Goal: Task Accomplishment & Management: Manage account settings

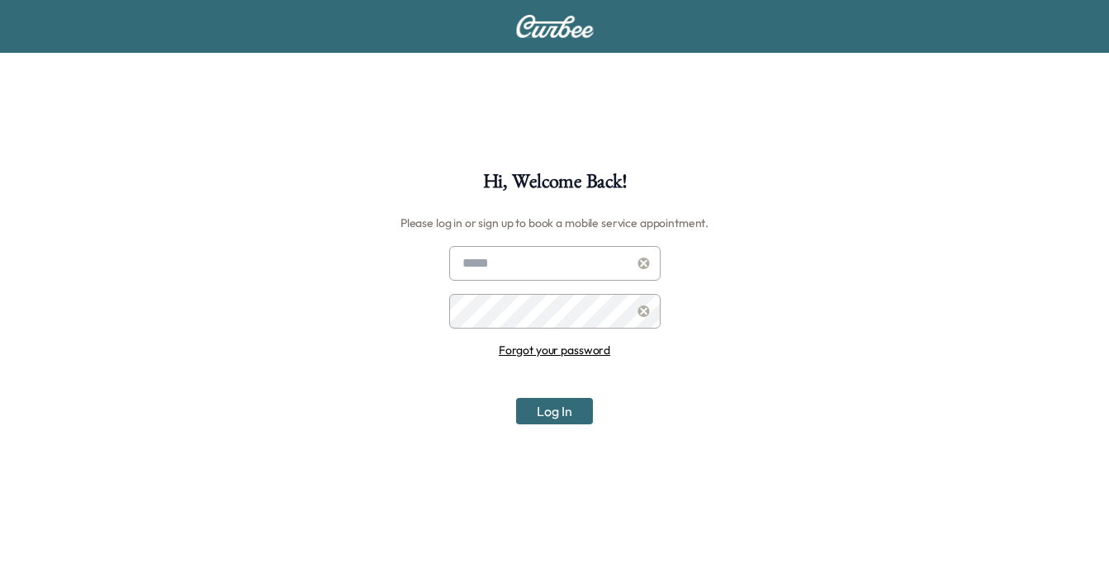
type input "**********"
click at [557, 410] on button "Log In" at bounding box center [554, 411] width 77 height 26
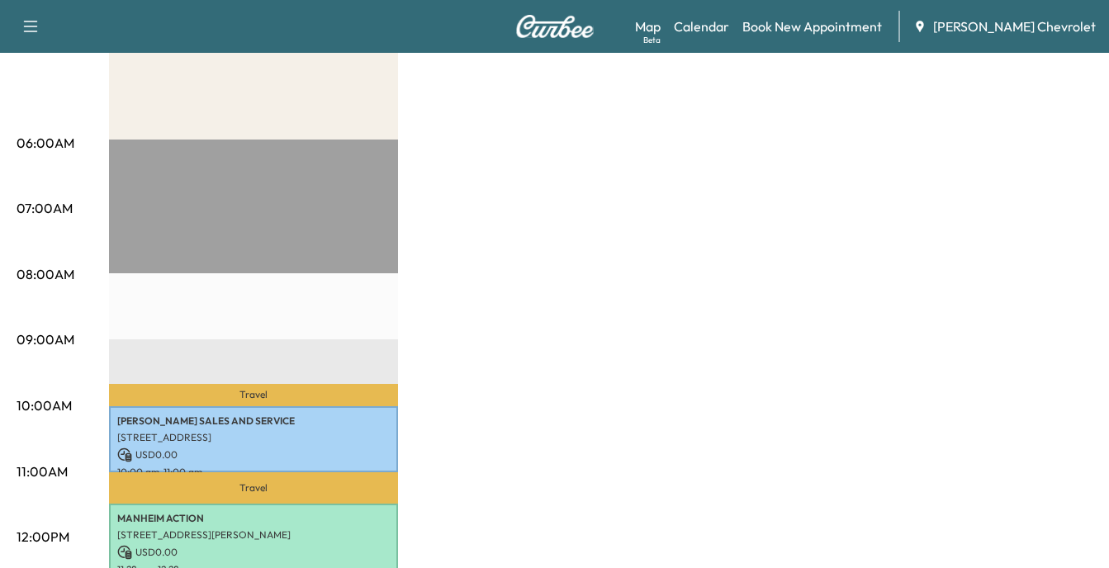
scroll to position [330, 0]
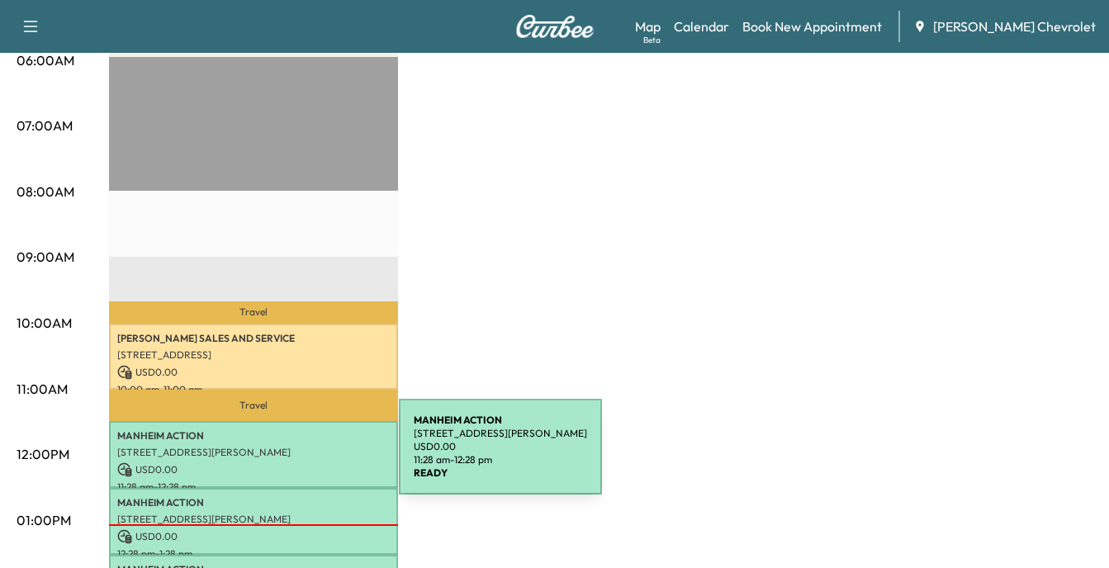
click at [275, 457] on div "MANHEIM ACTION [STREET_ADDRESS][PERSON_NAME] USD 0.00 11:28 am - 12:28 pm" at bounding box center [253, 454] width 289 height 67
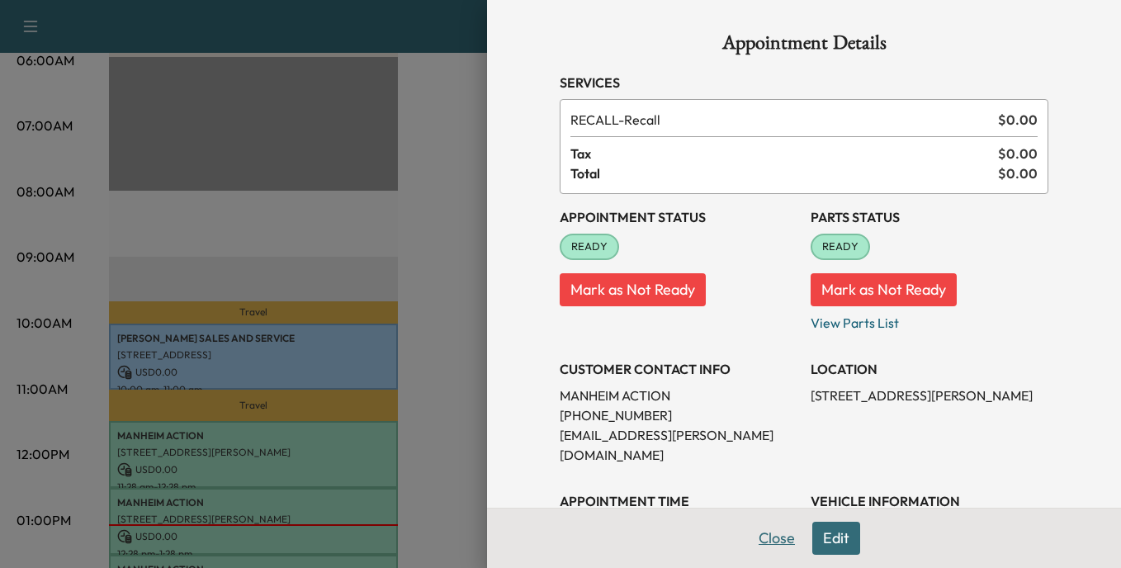
click at [766, 538] on button "Close" at bounding box center [777, 538] width 58 height 33
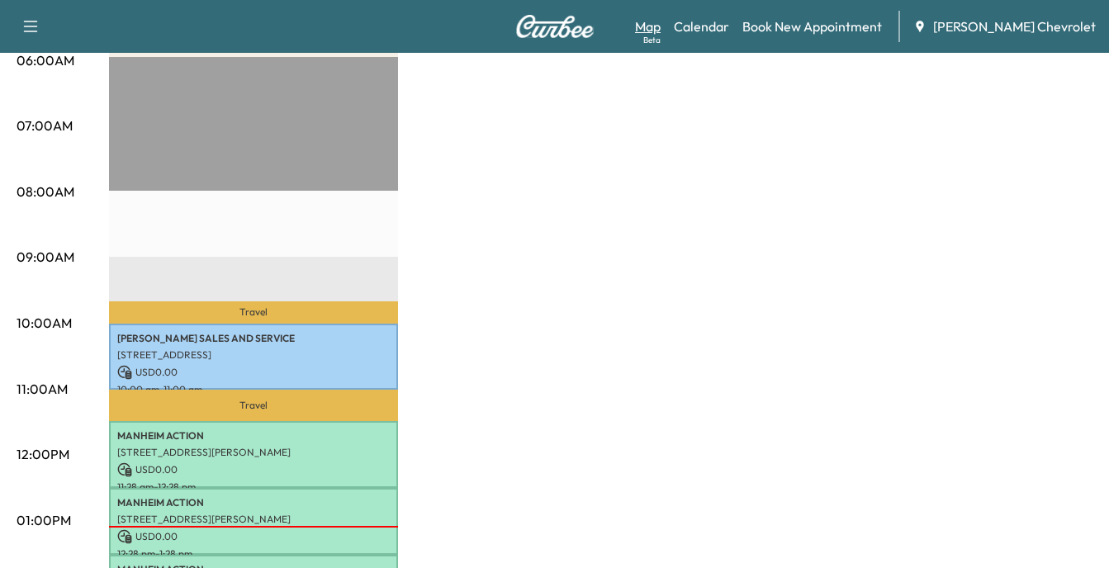
click at [661, 26] on link "Map Beta" at bounding box center [648, 27] width 26 height 20
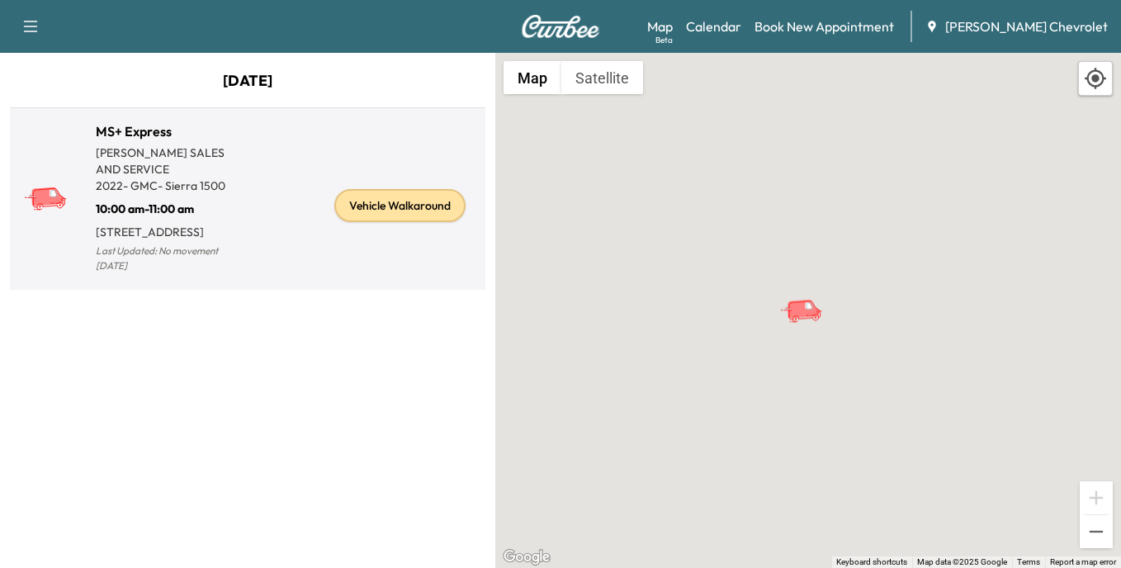
click at [396, 212] on div "Vehicle Walkaround" at bounding box center [399, 205] width 131 height 33
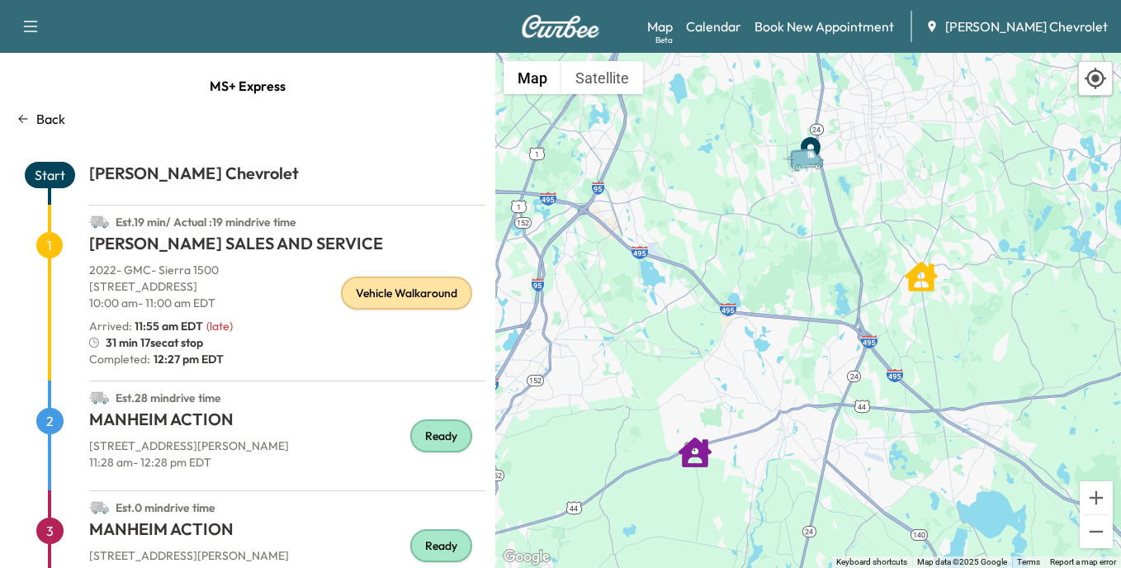
click at [429, 436] on div "Ready" at bounding box center [441, 435] width 62 height 33
click at [400, 292] on div "Vehicle Walkaround" at bounding box center [406, 293] width 131 height 33
click at [376, 297] on div "Vehicle Walkaround" at bounding box center [406, 293] width 131 height 33
click at [429, 434] on div "Ready" at bounding box center [441, 435] width 62 height 33
drag, startPoint x: 429, startPoint y: 434, endPoint x: 373, endPoint y: 299, distance: 146.6
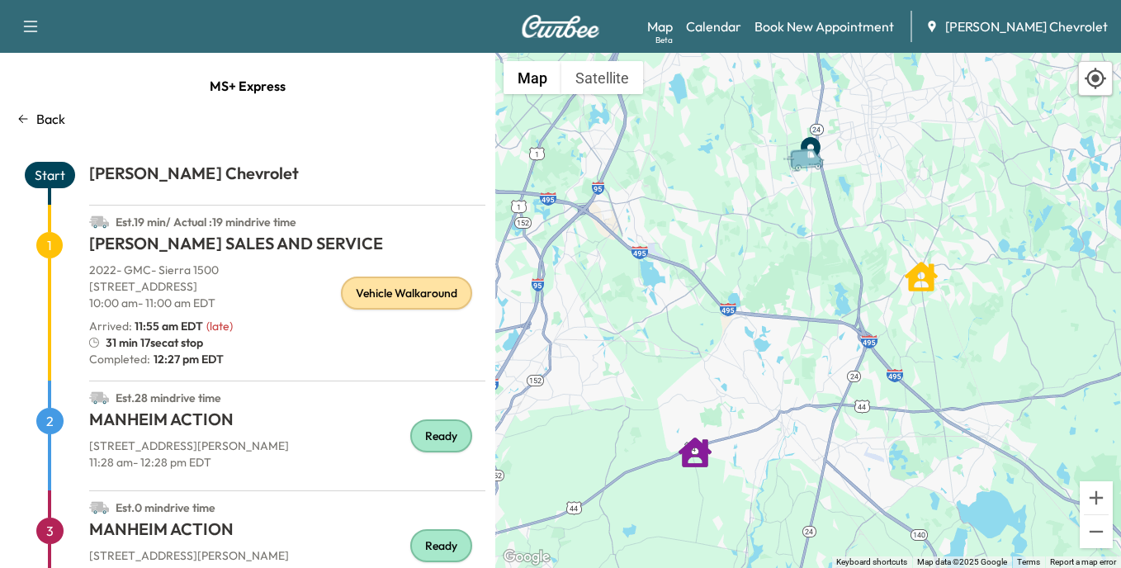
click at [373, 299] on div "Vehicle Walkaround" at bounding box center [406, 293] width 131 height 33
click at [48, 248] on span "1" at bounding box center [49, 245] width 26 height 26
click at [169, 245] on h1 "[PERSON_NAME] SALES AND SERVICE" at bounding box center [287, 247] width 396 height 30
click at [380, 296] on div "Vehicle Walkaround" at bounding box center [406, 293] width 131 height 33
click at [741, 24] on link "Calendar" at bounding box center [713, 27] width 55 height 20
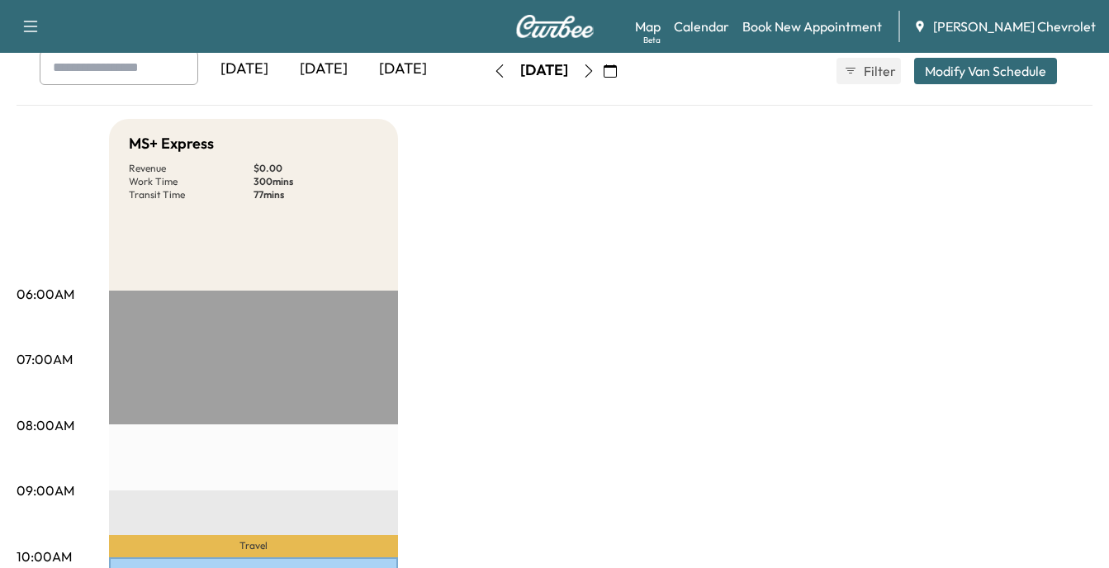
scroll to position [330, 0]
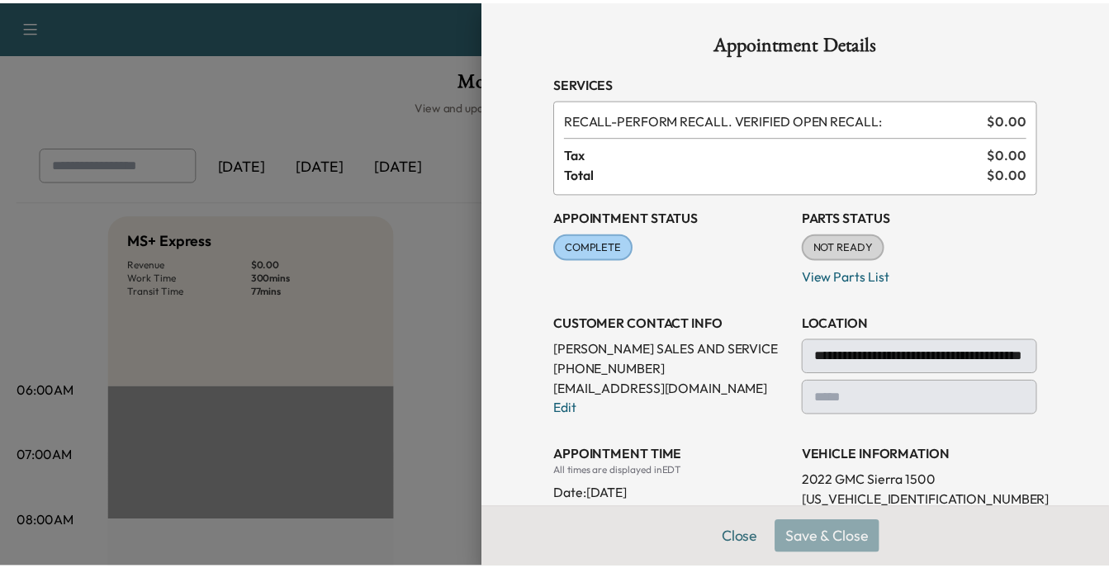
scroll to position [330, 0]
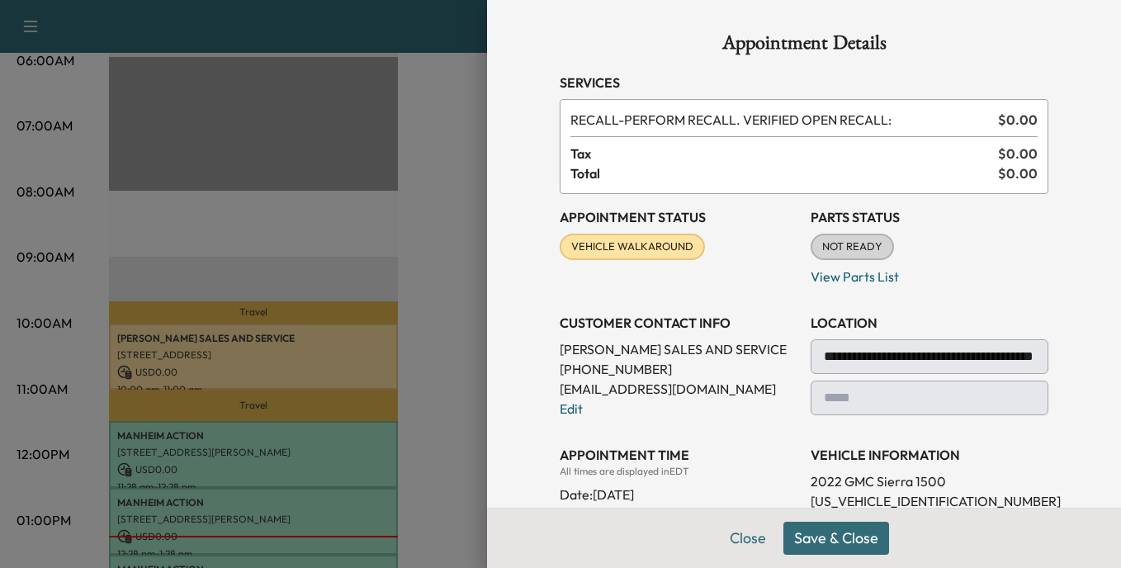
click at [806, 540] on div "Close Save & Close" at bounding box center [804, 538] width 634 height 60
click at [743, 534] on button "Close" at bounding box center [748, 538] width 58 height 33
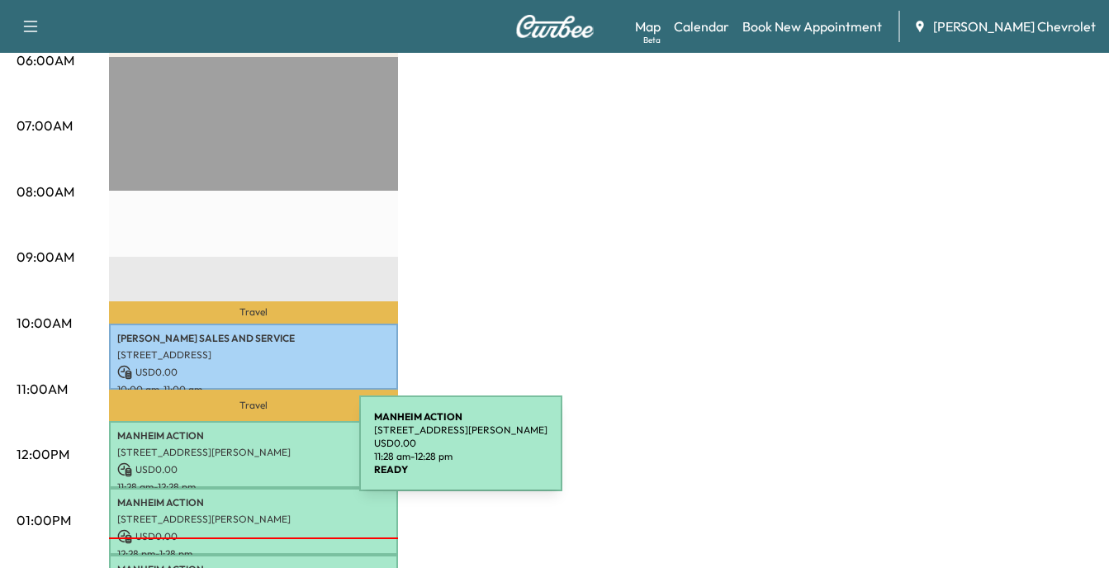
click at [235, 453] on p "[STREET_ADDRESS][PERSON_NAME]" at bounding box center [253, 452] width 272 height 13
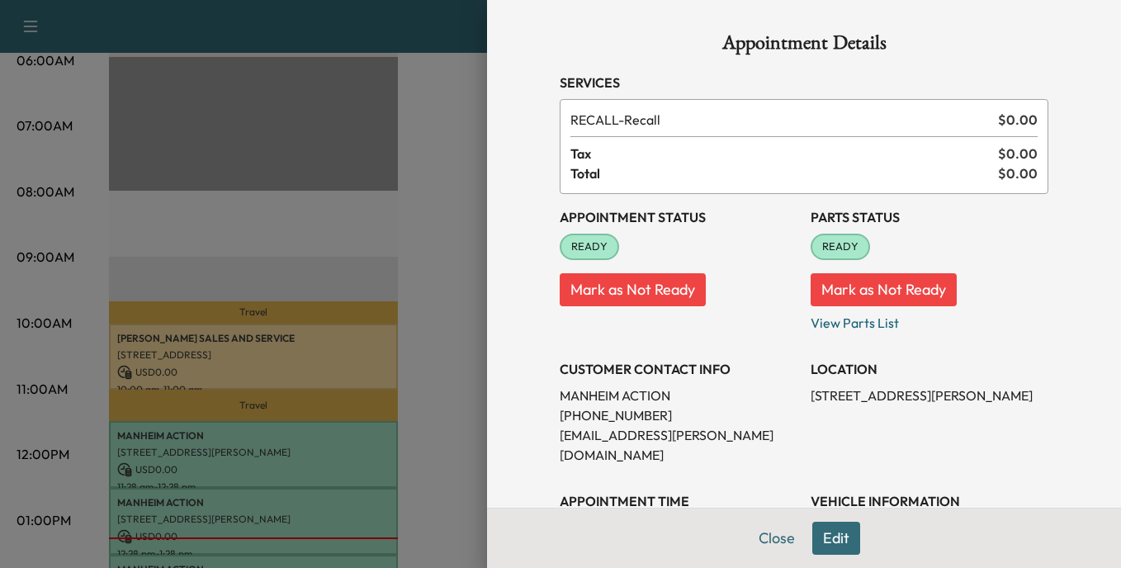
click at [571, 239] on span "READY" at bounding box center [589, 247] width 56 height 17
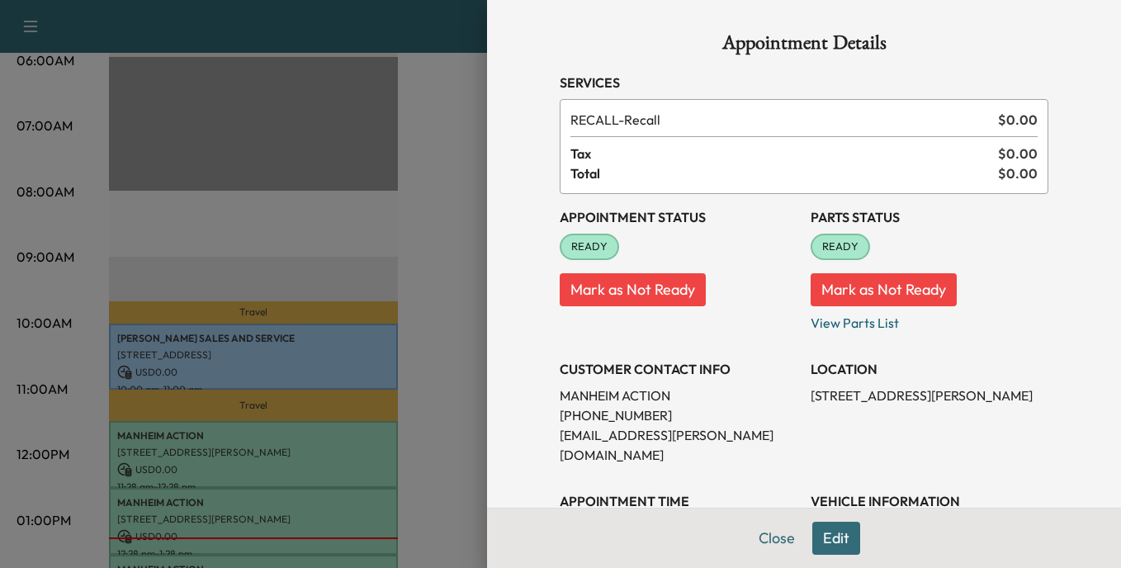
click at [811, 236] on div "READY" at bounding box center [840, 247] width 59 height 26
click at [756, 540] on button "Close" at bounding box center [777, 538] width 58 height 33
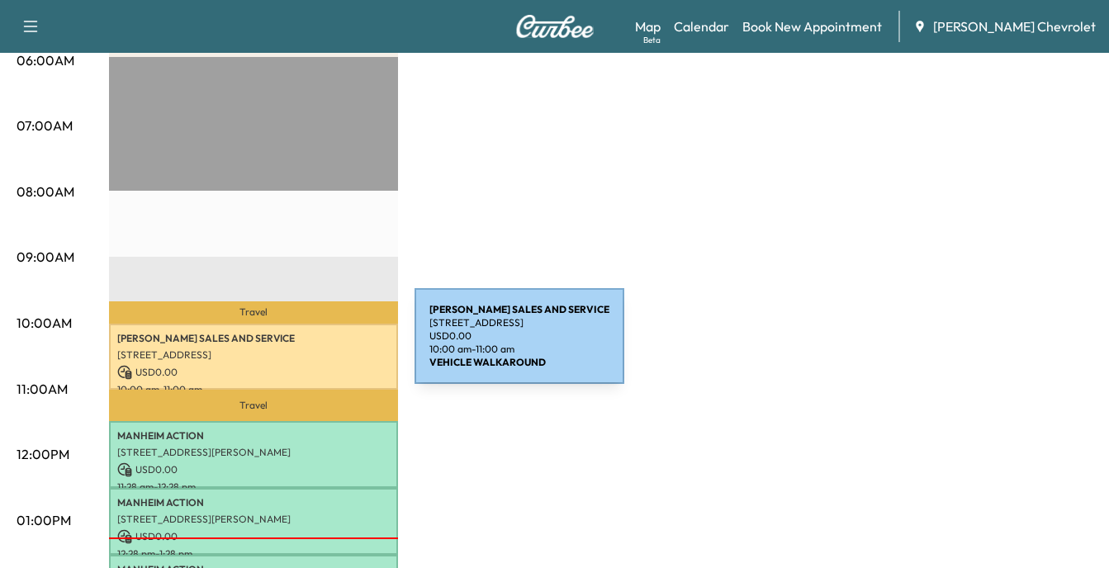
click at [291, 348] on p "[STREET_ADDRESS]" at bounding box center [253, 354] width 272 height 13
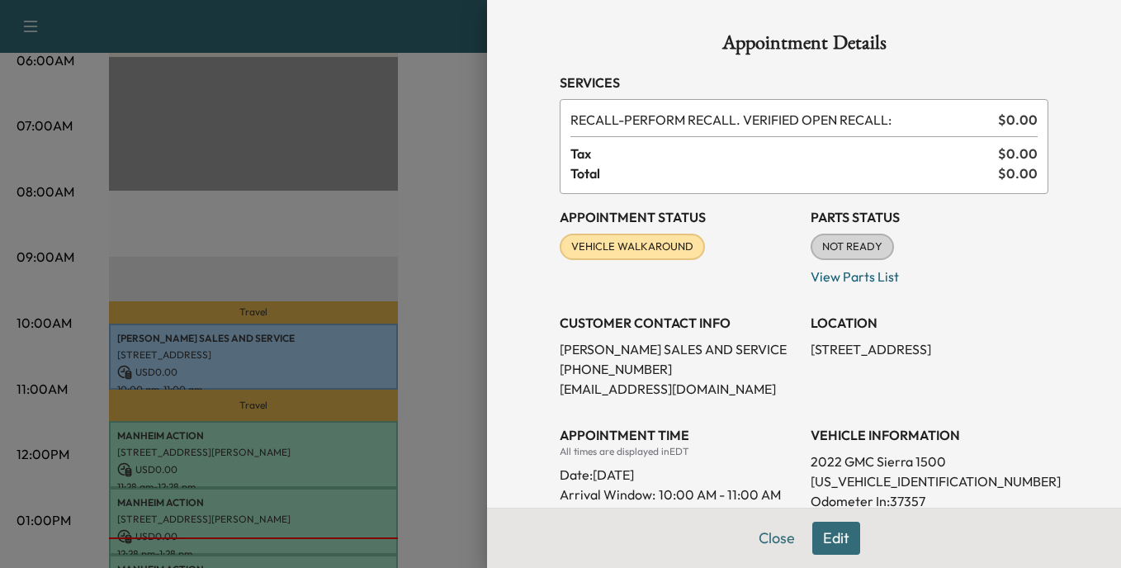
click at [832, 249] on span "NOT READY" at bounding box center [852, 247] width 80 height 17
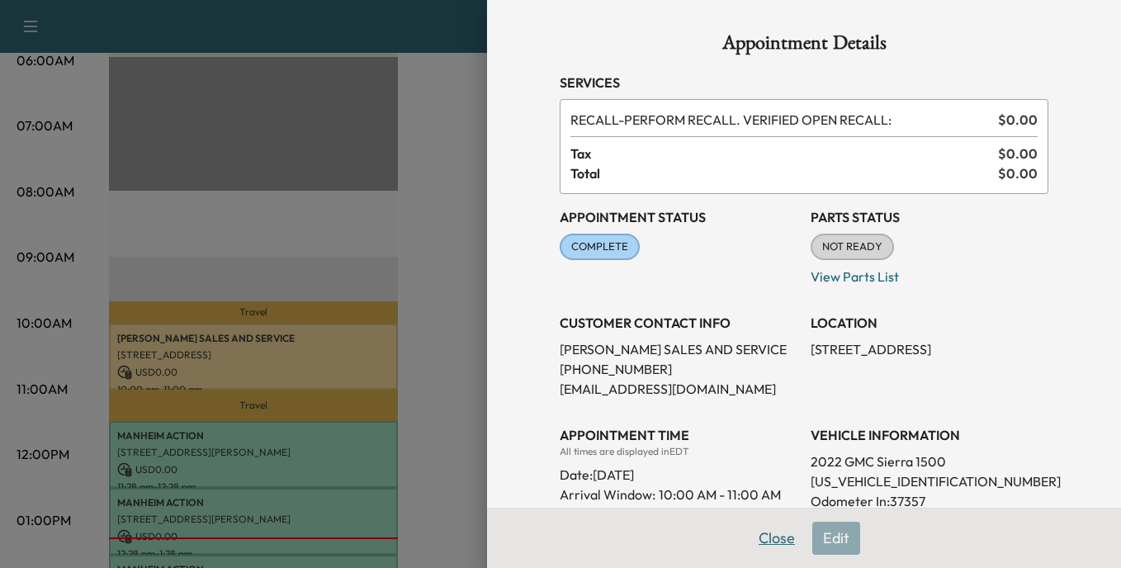
click at [765, 537] on button "Close" at bounding box center [777, 538] width 58 height 33
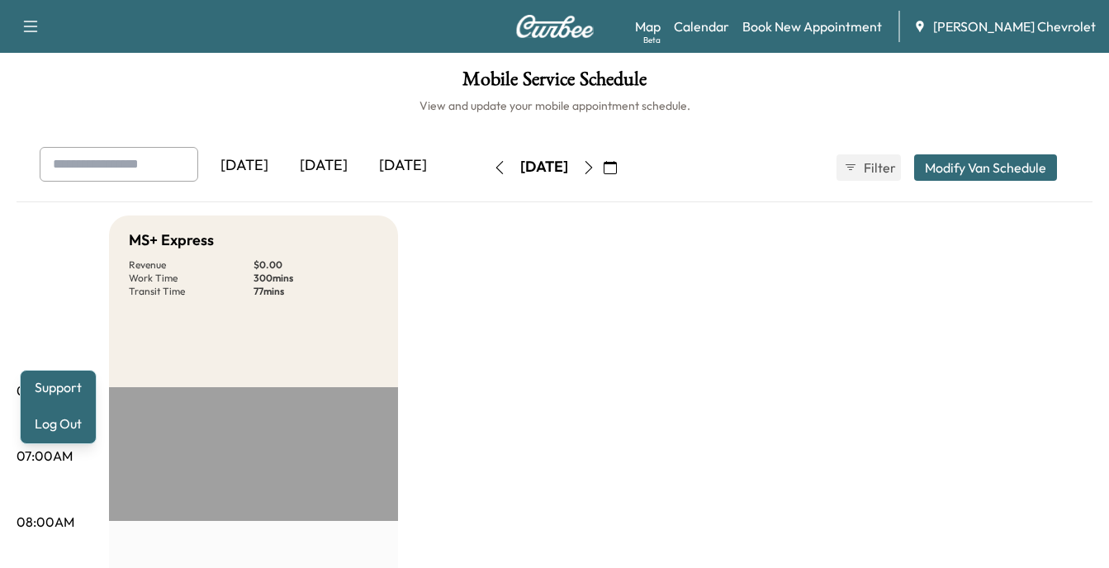
scroll to position [330, 0]
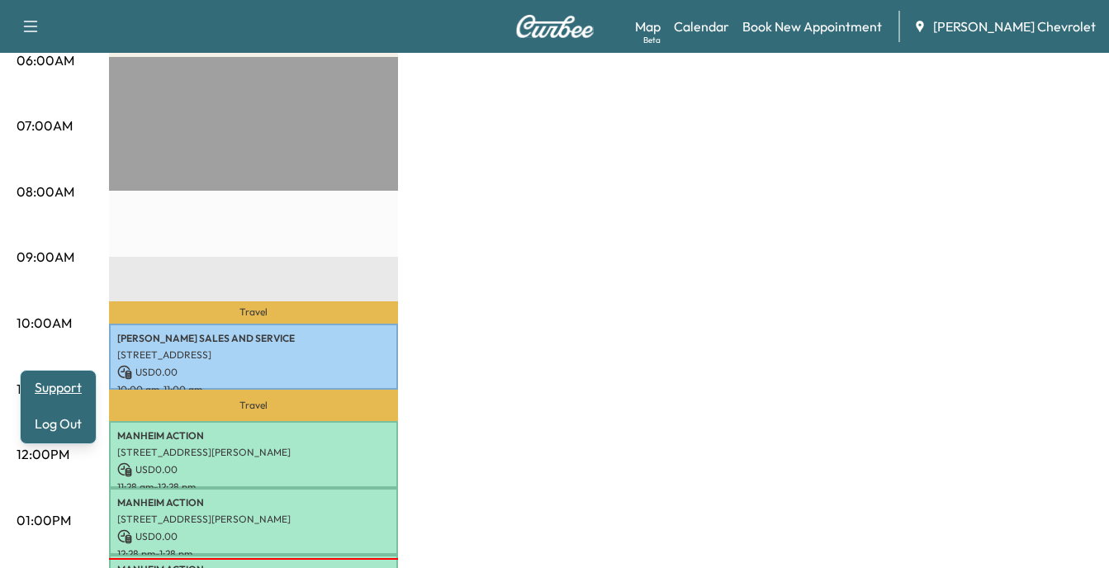
click at [60, 387] on link "Support" at bounding box center [58, 387] width 62 height 20
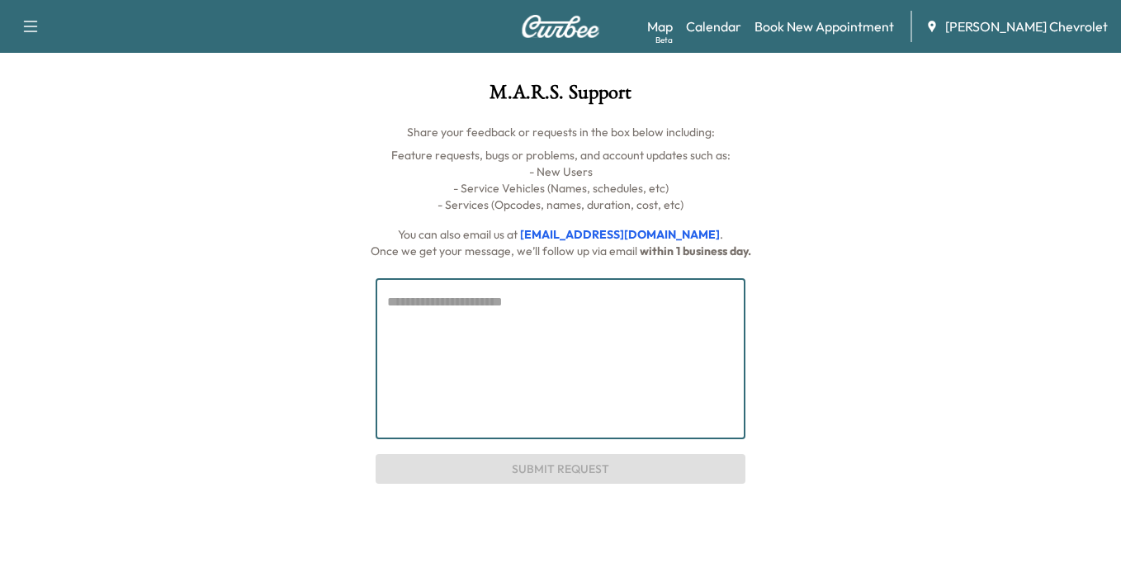
click at [395, 306] on textarea at bounding box center [560, 358] width 347 height 133
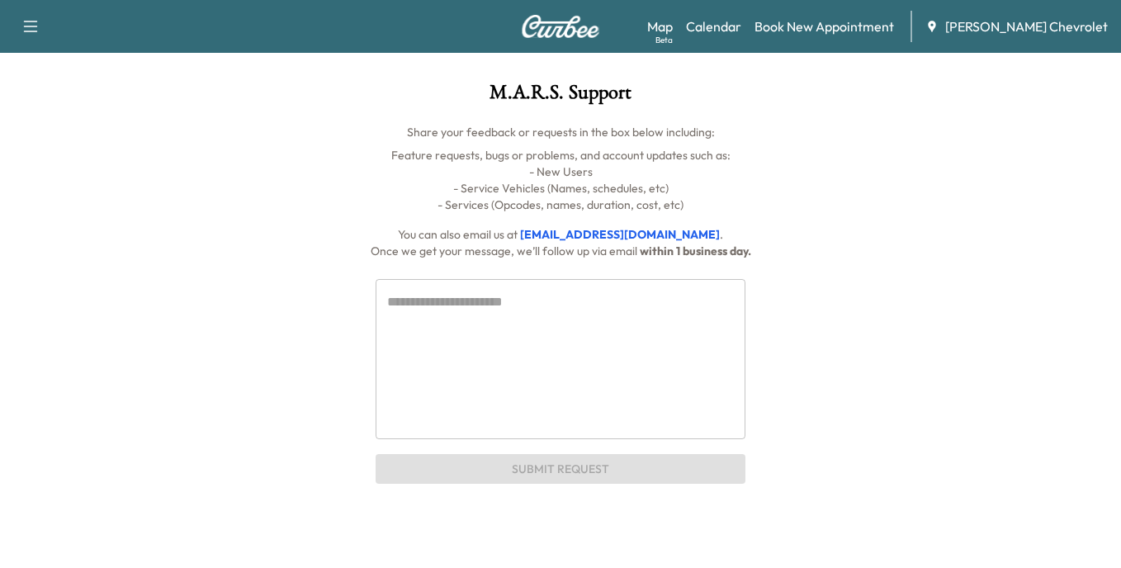
click at [26, 21] on icon "button" at bounding box center [31, 27] width 14 height 12
click at [58, 85] on button "Log Out" at bounding box center [58, 93] width 62 height 26
